Goal: Navigation & Orientation: Find specific page/section

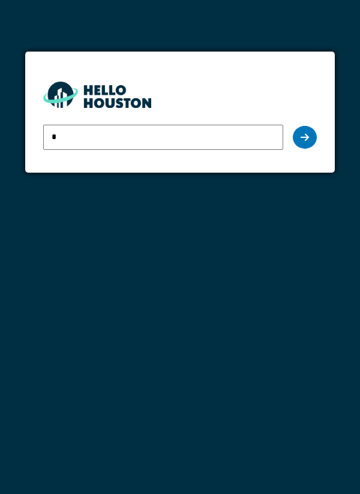
type input "**********"
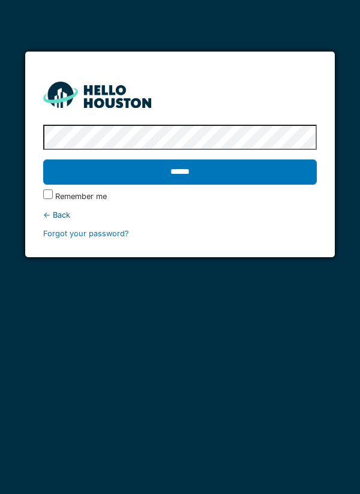
click at [192, 174] on input "******" at bounding box center [180, 171] width 274 height 25
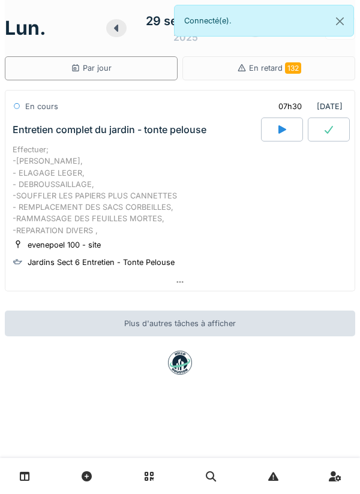
click at [187, 277] on div at bounding box center [179, 281] width 349 height 17
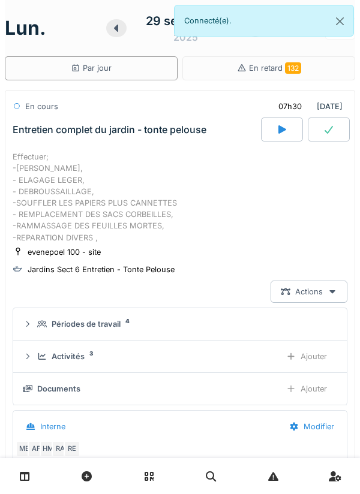
scroll to position [42, 0]
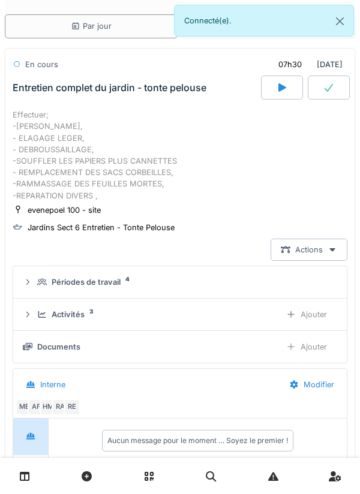
click at [118, 310] on div "Activités 3" at bounding box center [154, 314] width 234 height 11
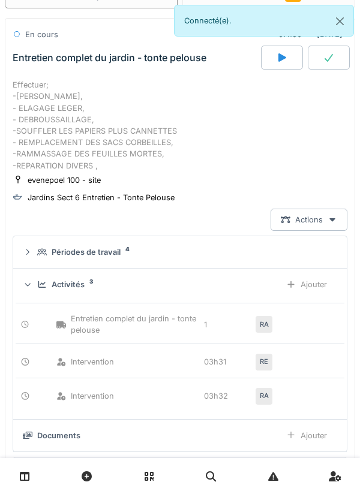
scroll to position [0, 0]
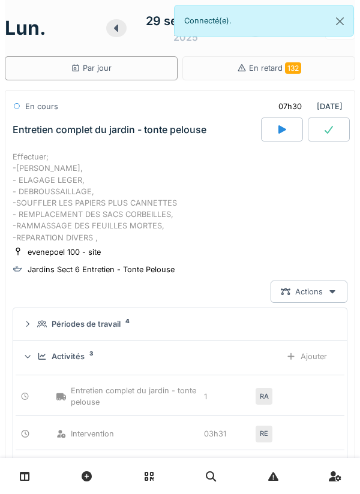
click at [133, 321] on div "Périodes de travail 4" at bounding box center [184, 323] width 295 height 11
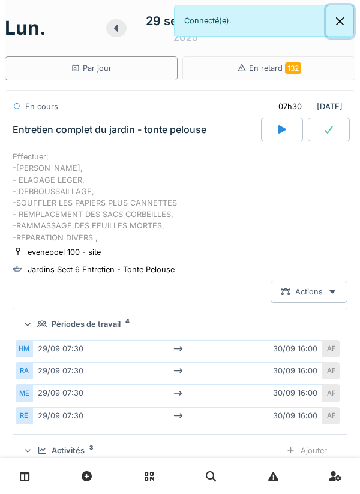
click at [348, 25] on button "Close" at bounding box center [339, 21] width 27 height 32
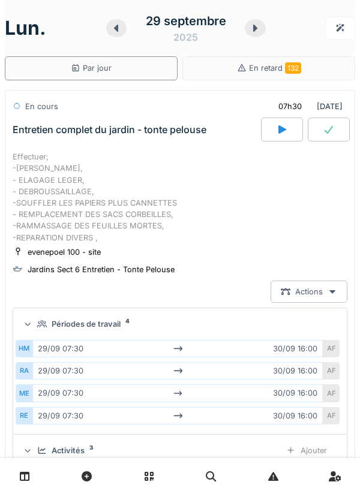
click at [263, 30] on div at bounding box center [255, 28] width 20 height 18
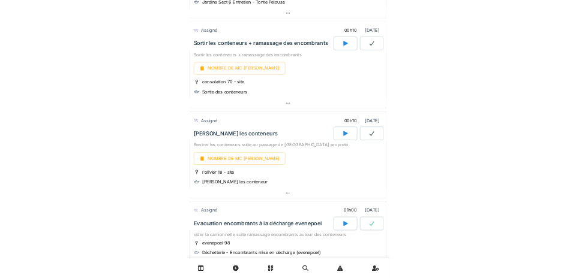
scroll to position [264, 0]
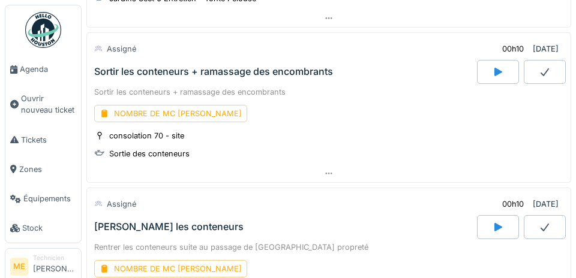
click at [33, 68] on span "Agenda" at bounding box center [48, 69] width 56 height 11
